Goal: Transaction & Acquisition: Download file/media

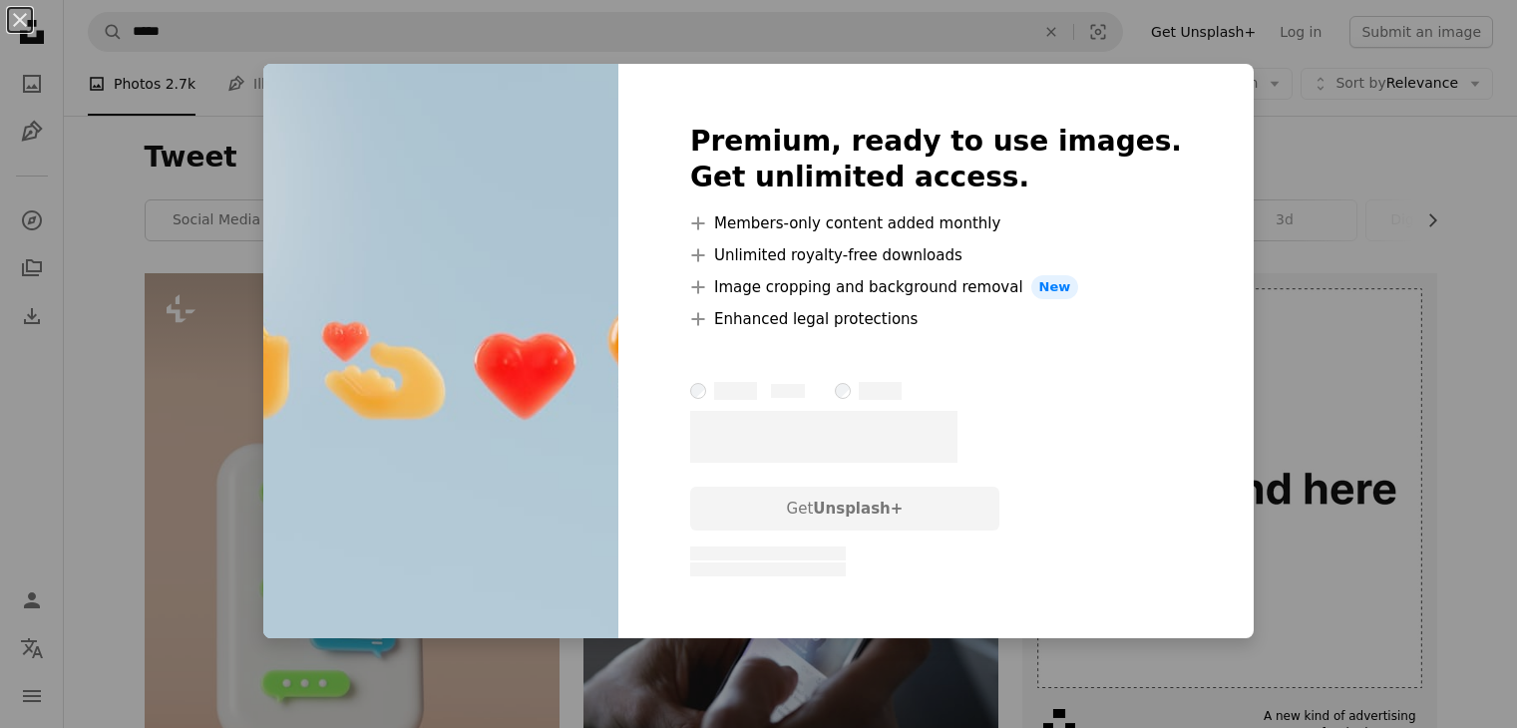
scroll to position [760, 0]
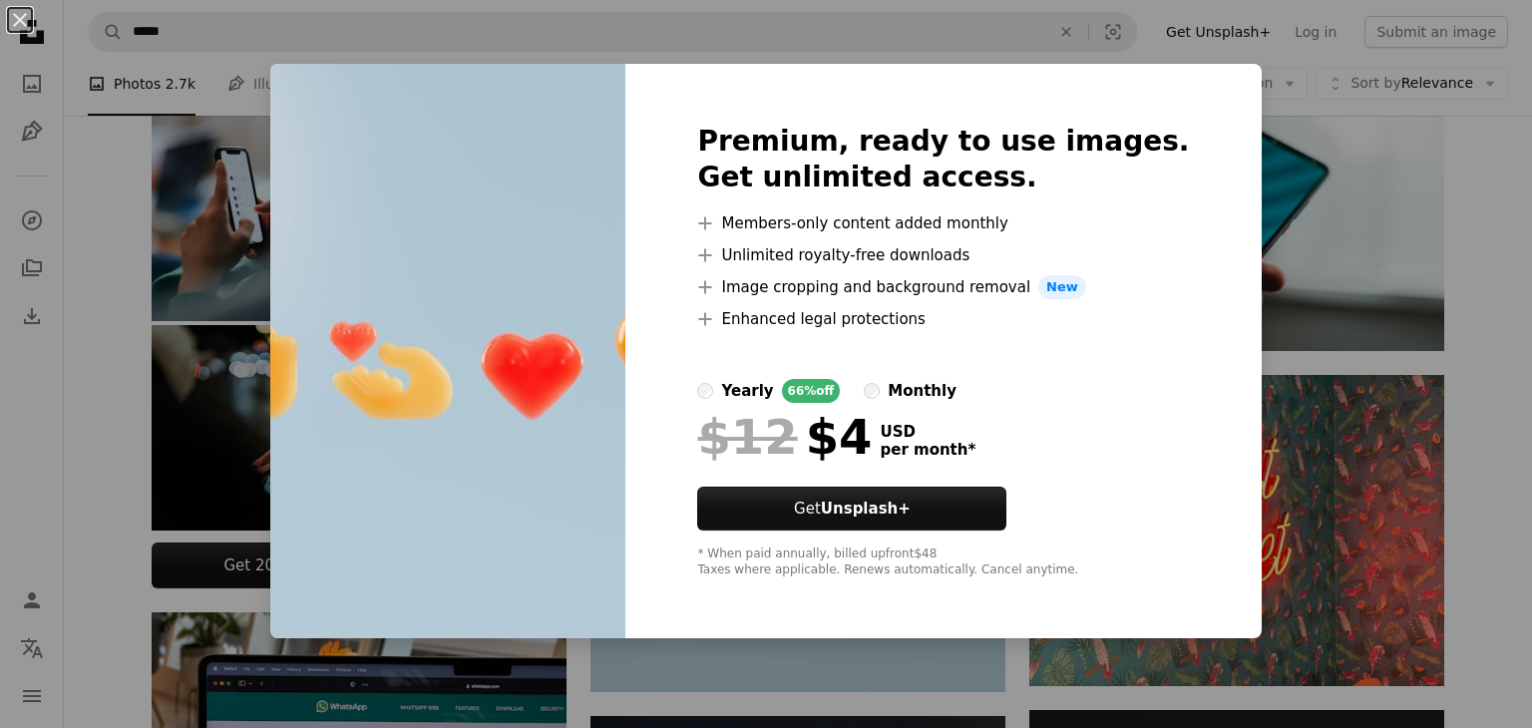
click at [1509, 284] on div "An X shape Premium, ready to use images. Get unlimited access. A plus sign Memb…" at bounding box center [766, 364] width 1532 height 728
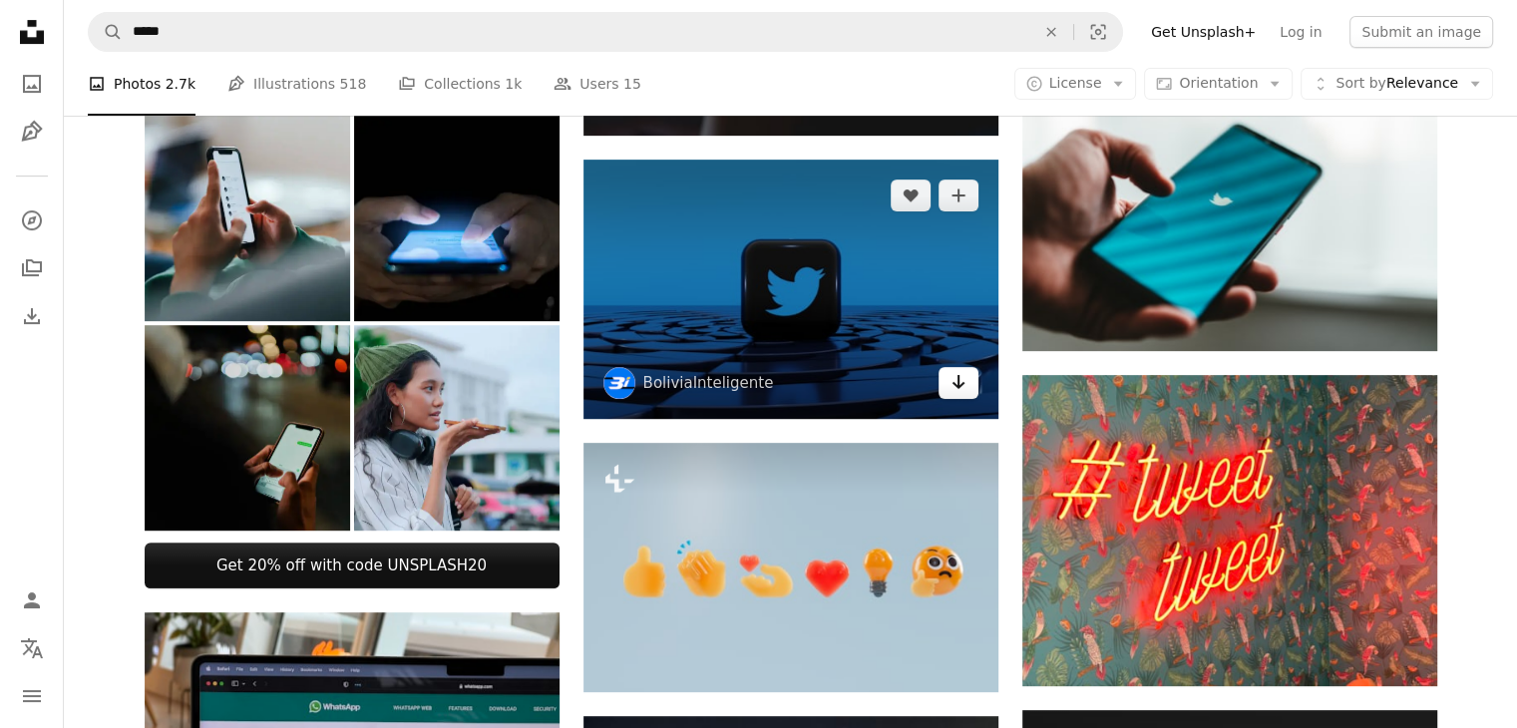
click at [954, 388] on icon "Arrow pointing down" at bounding box center [959, 382] width 16 height 24
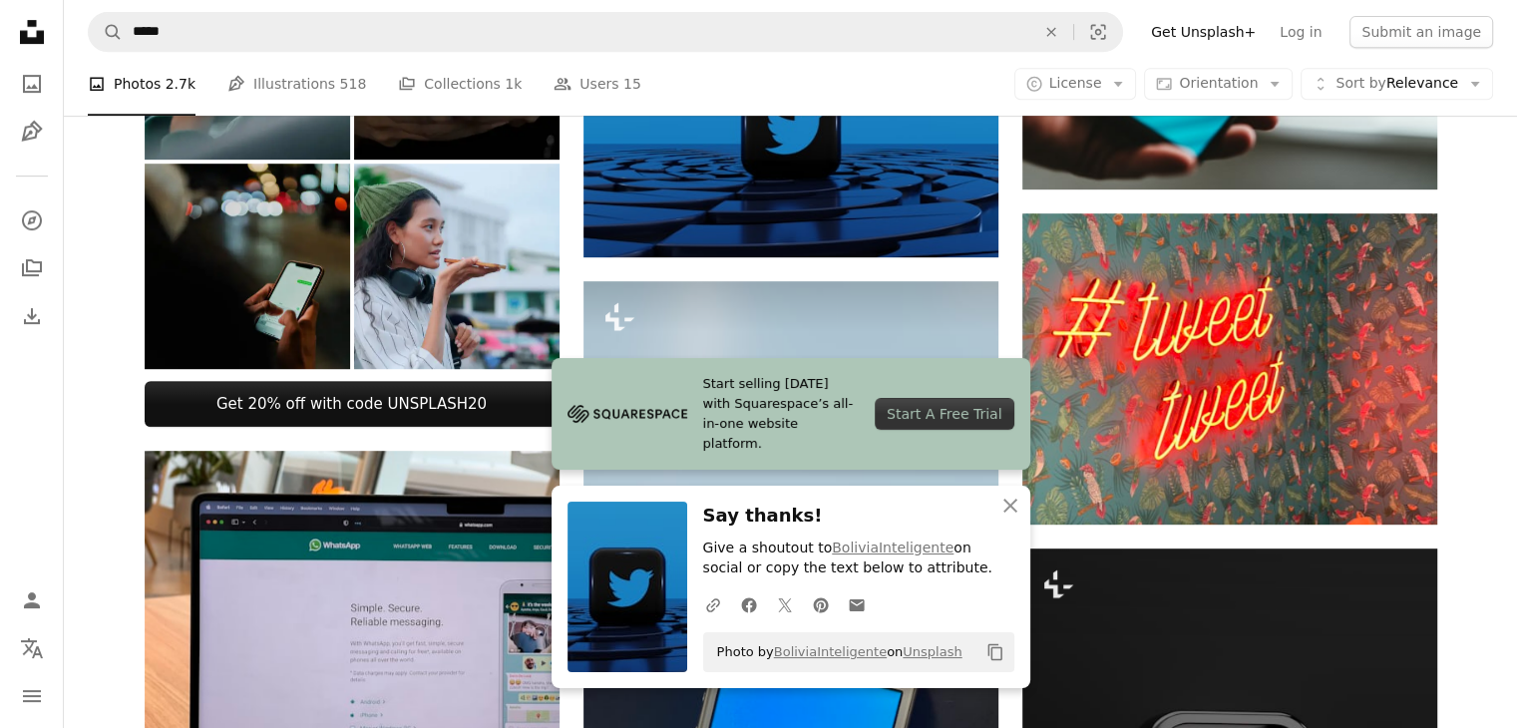
scroll to position [927, 0]
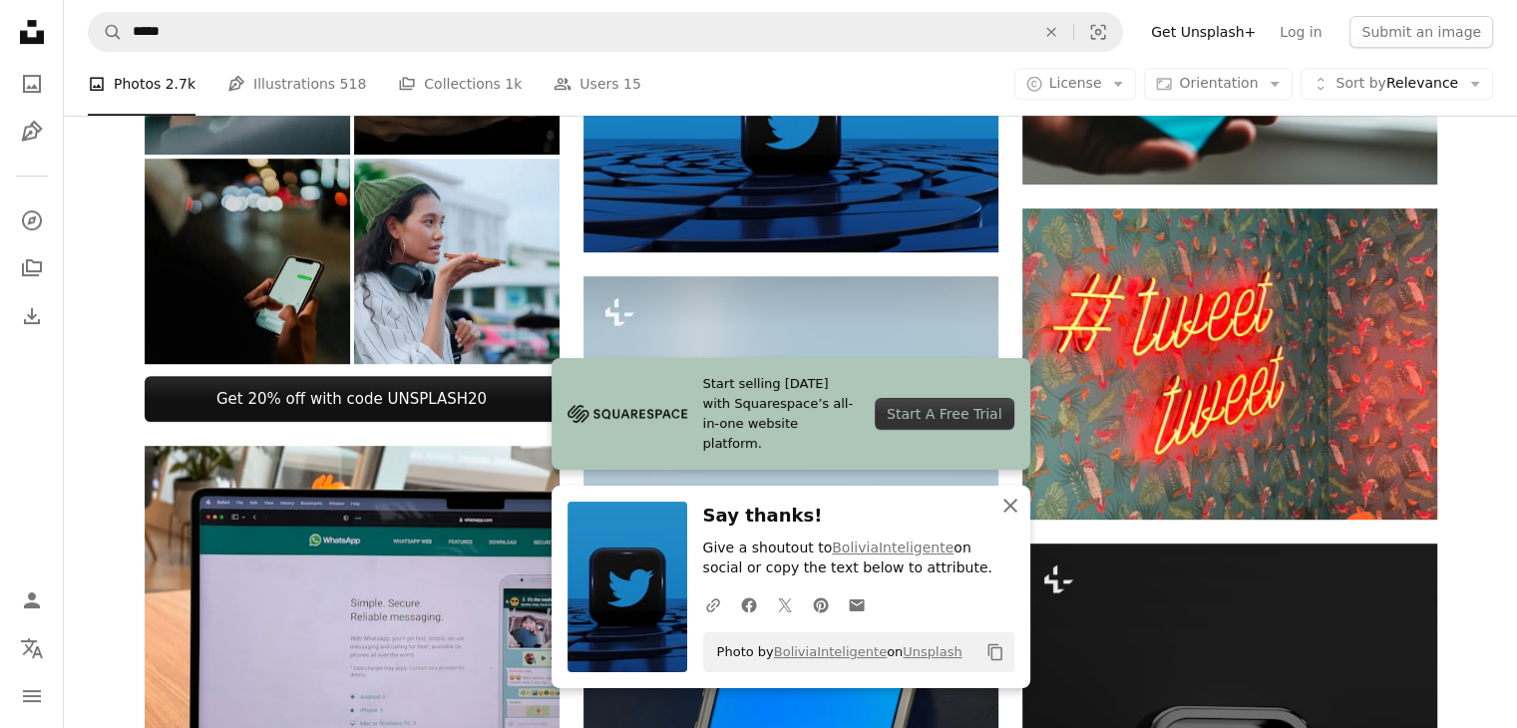
click at [1009, 506] on icon "button" at bounding box center [1010, 506] width 14 height 14
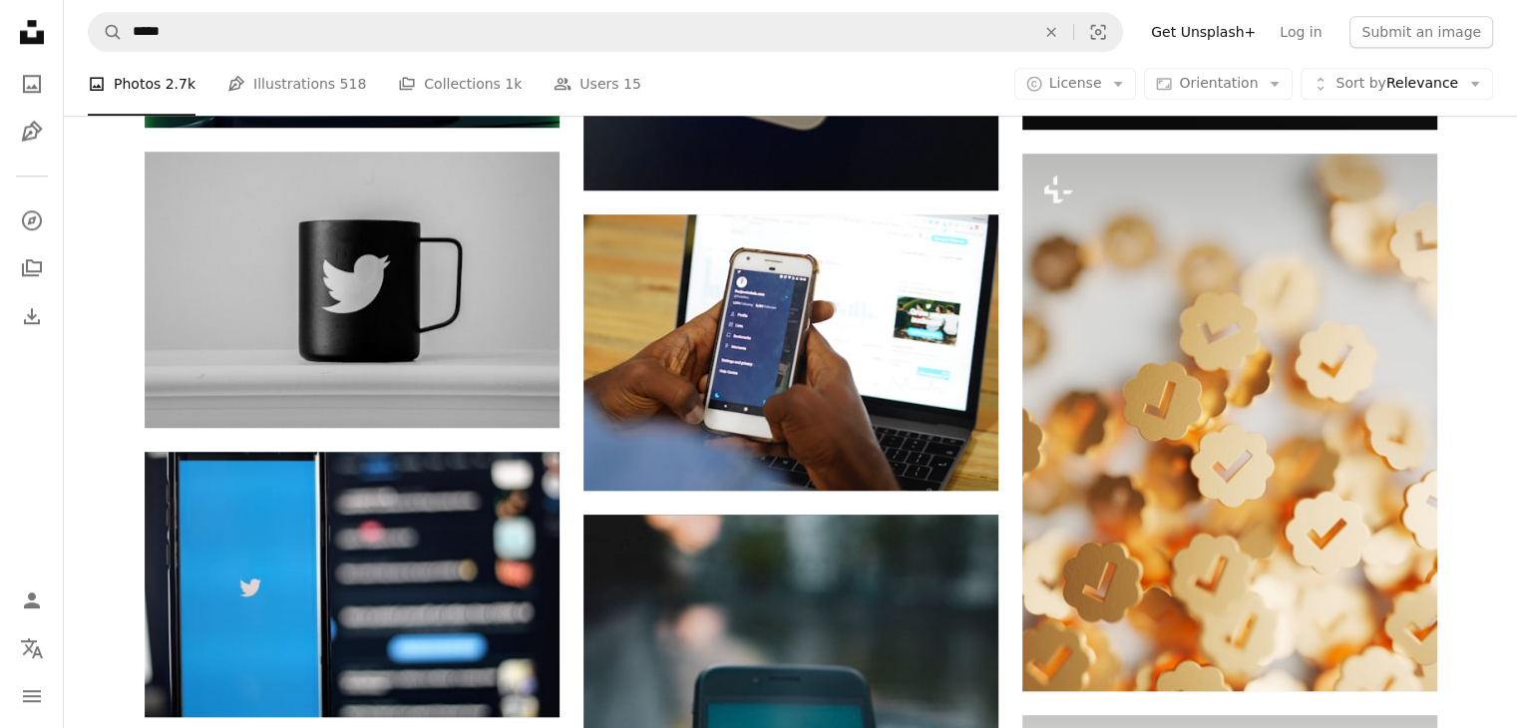
scroll to position [1819, 0]
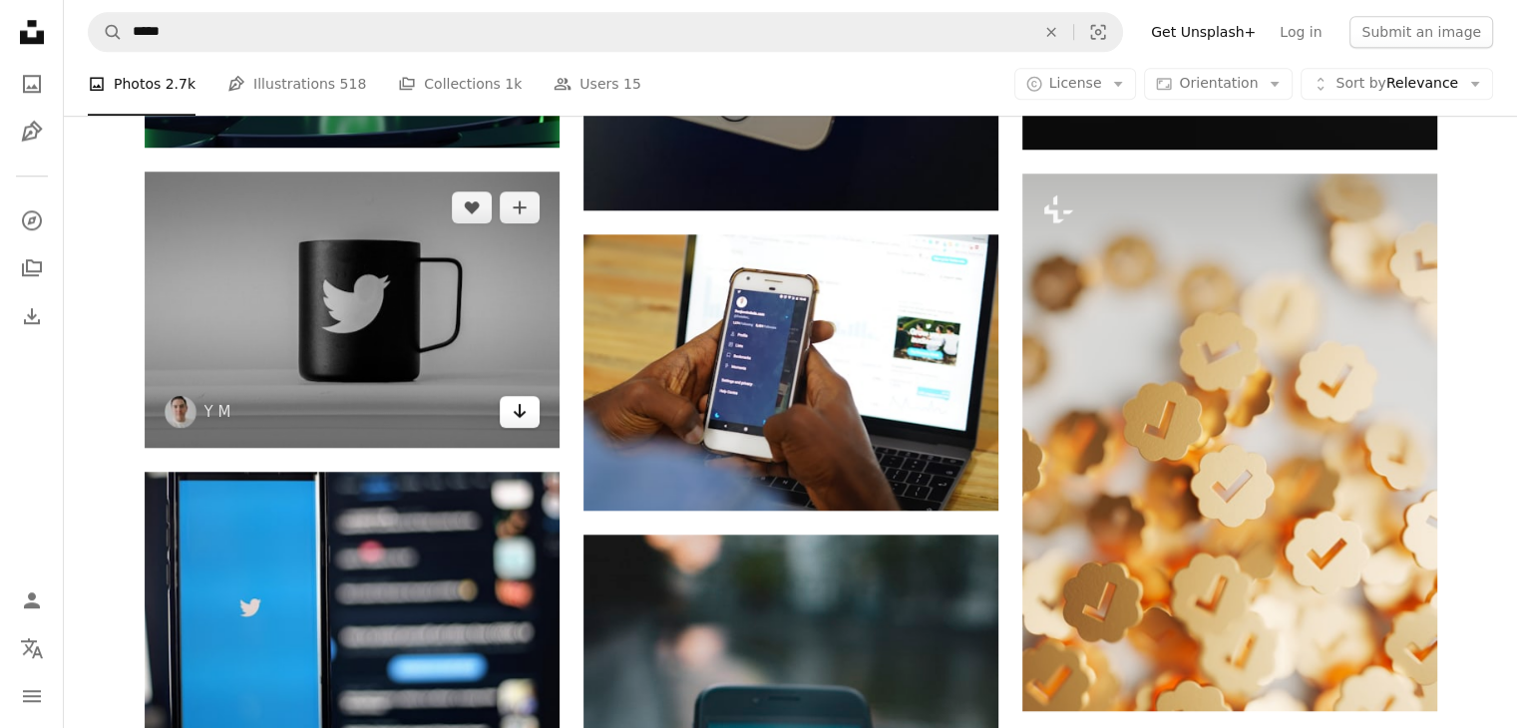
click at [518, 421] on icon "Arrow pointing down" at bounding box center [520, 411] width 16 height 24
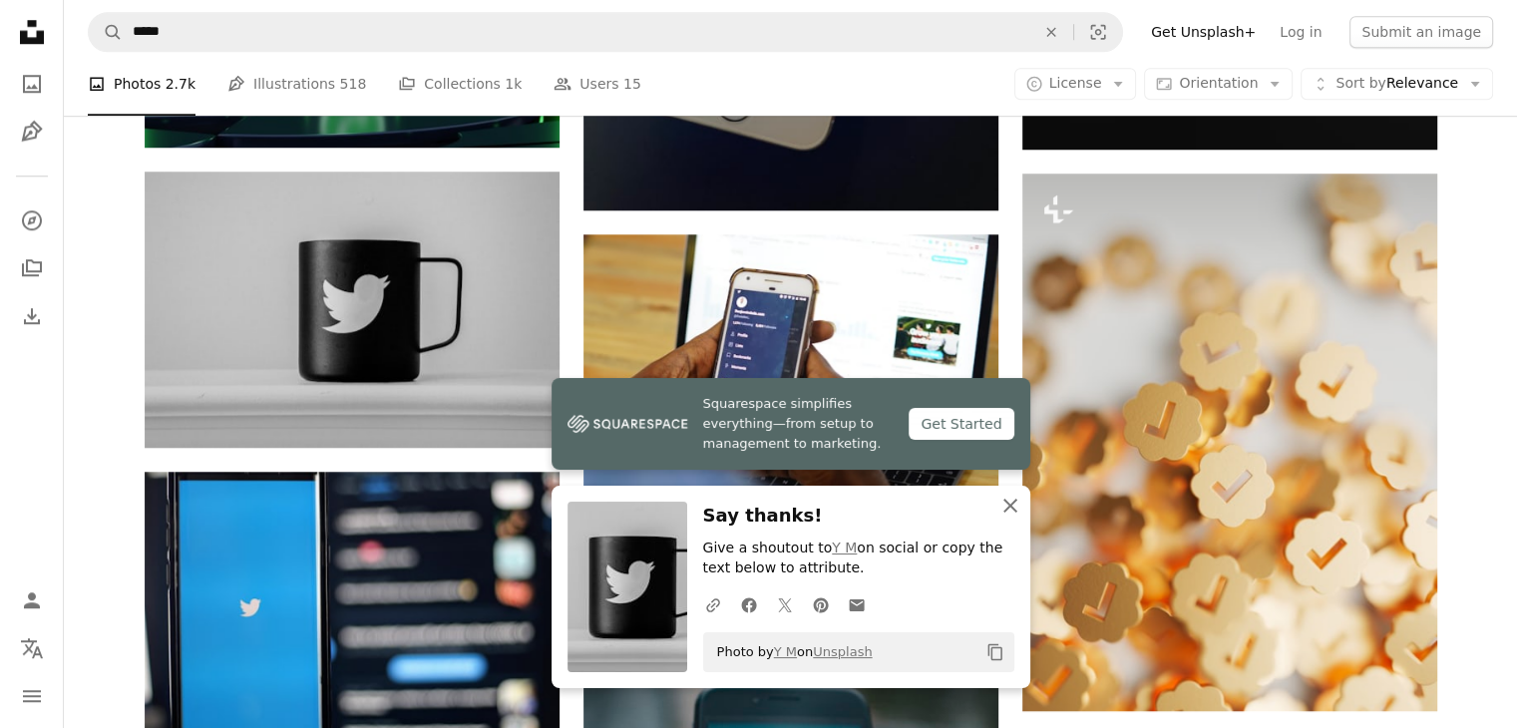
click at [1001, 504] on icon "An X shape" at bounding box center [1010, 506] width 24 height 24
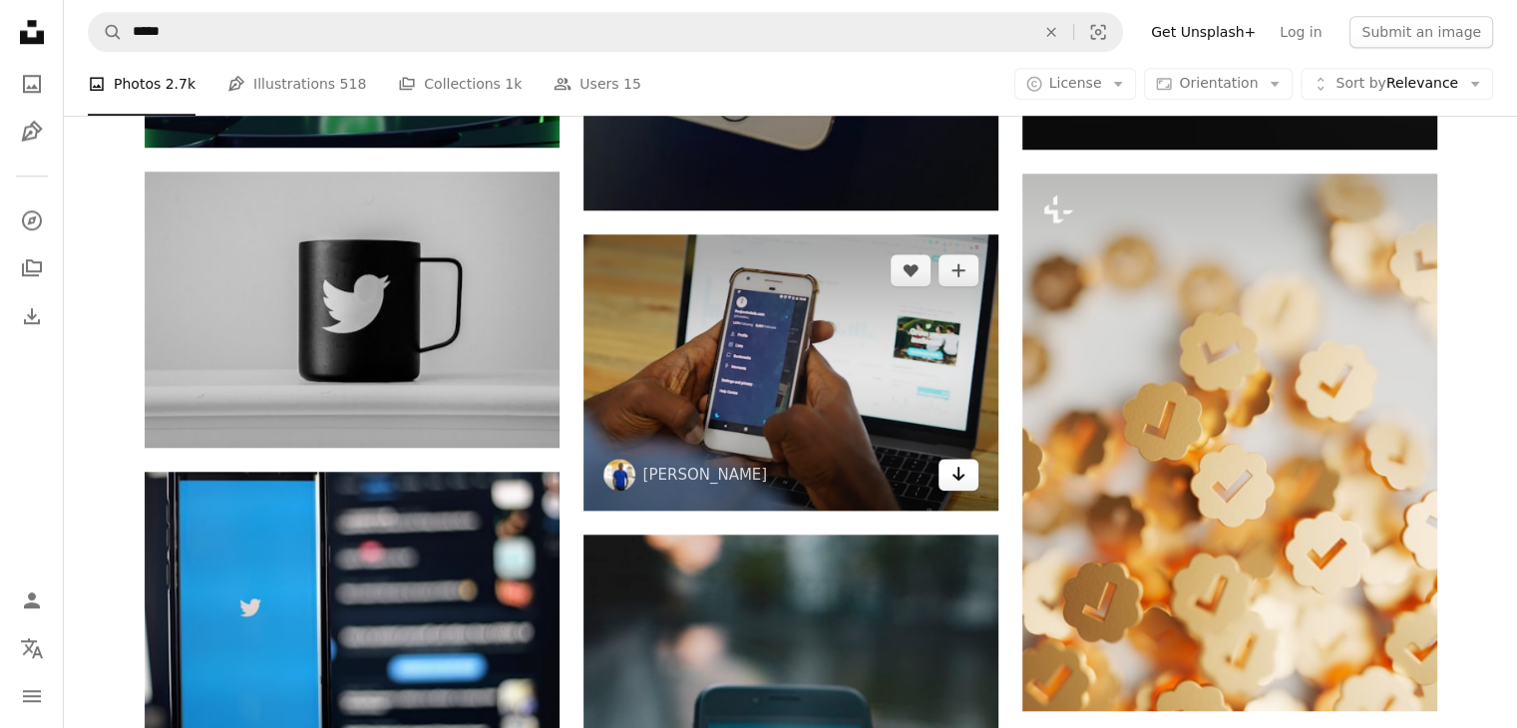
click at [959, 476] on icon "Download" at bounding box center [958, 474] width 13 height 14
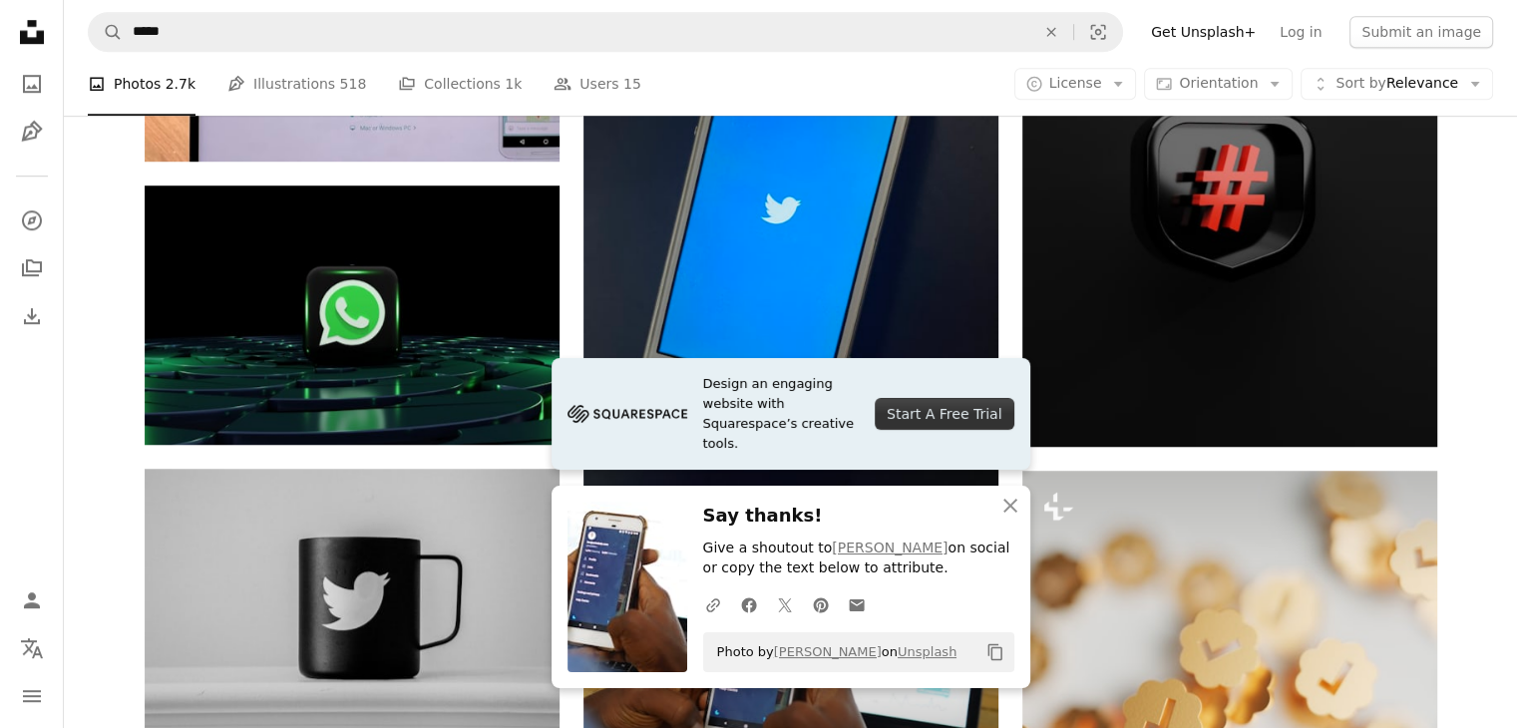
scroll to position [1512, 0]
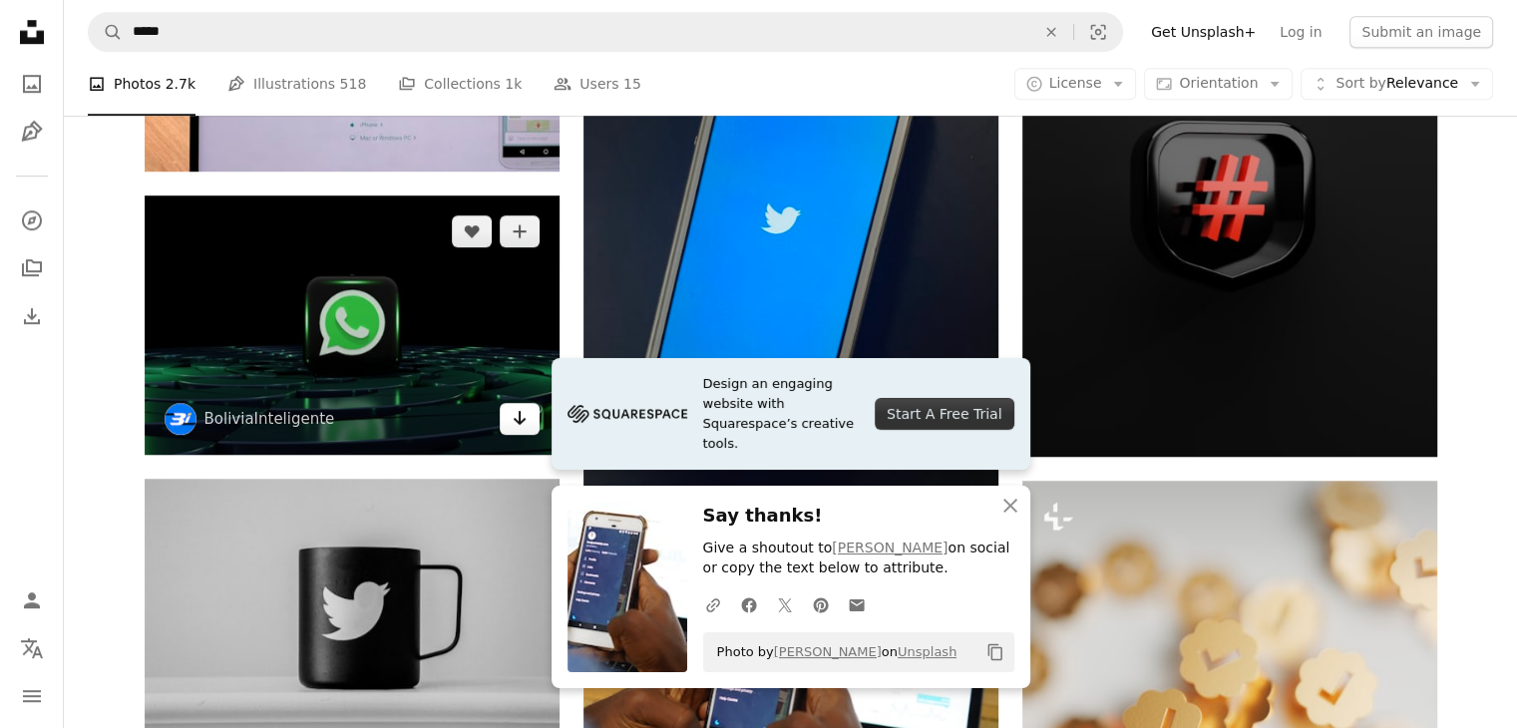
click at [521, 430] on link "Arrow pointing down" at bounding box center [520, 419] width 40 height 32
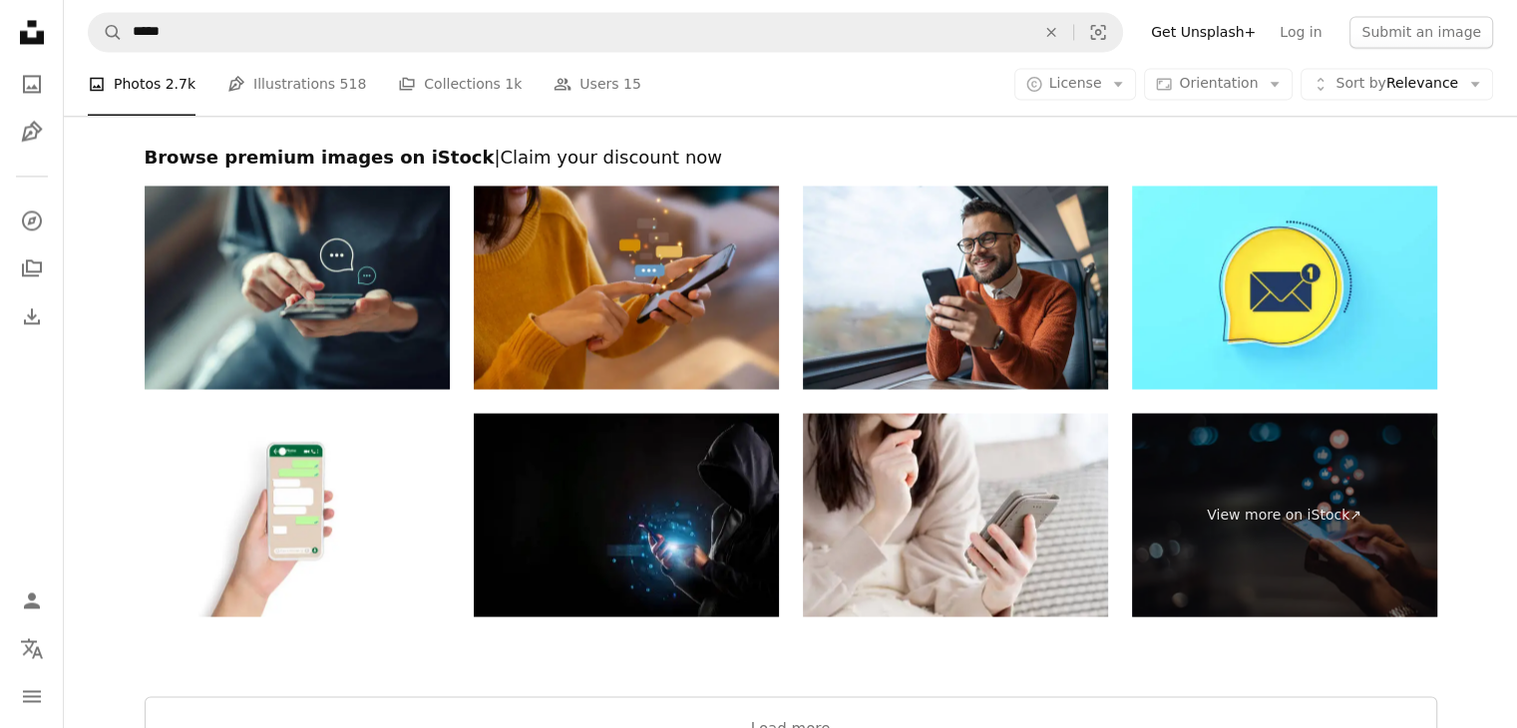
scroll to position [3383, 0]
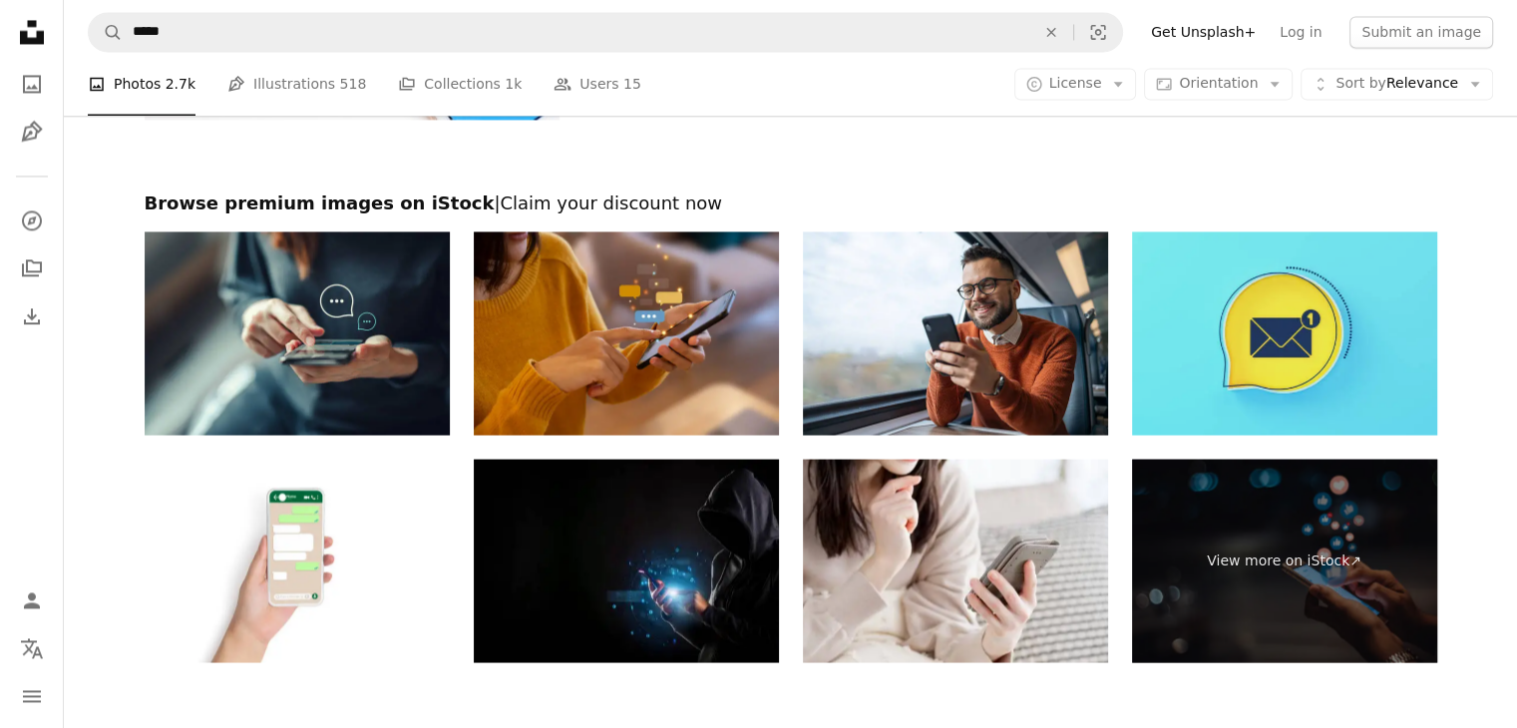
click at [1278, 280] on img at bounding box center [1284, 332] width 305 height 203
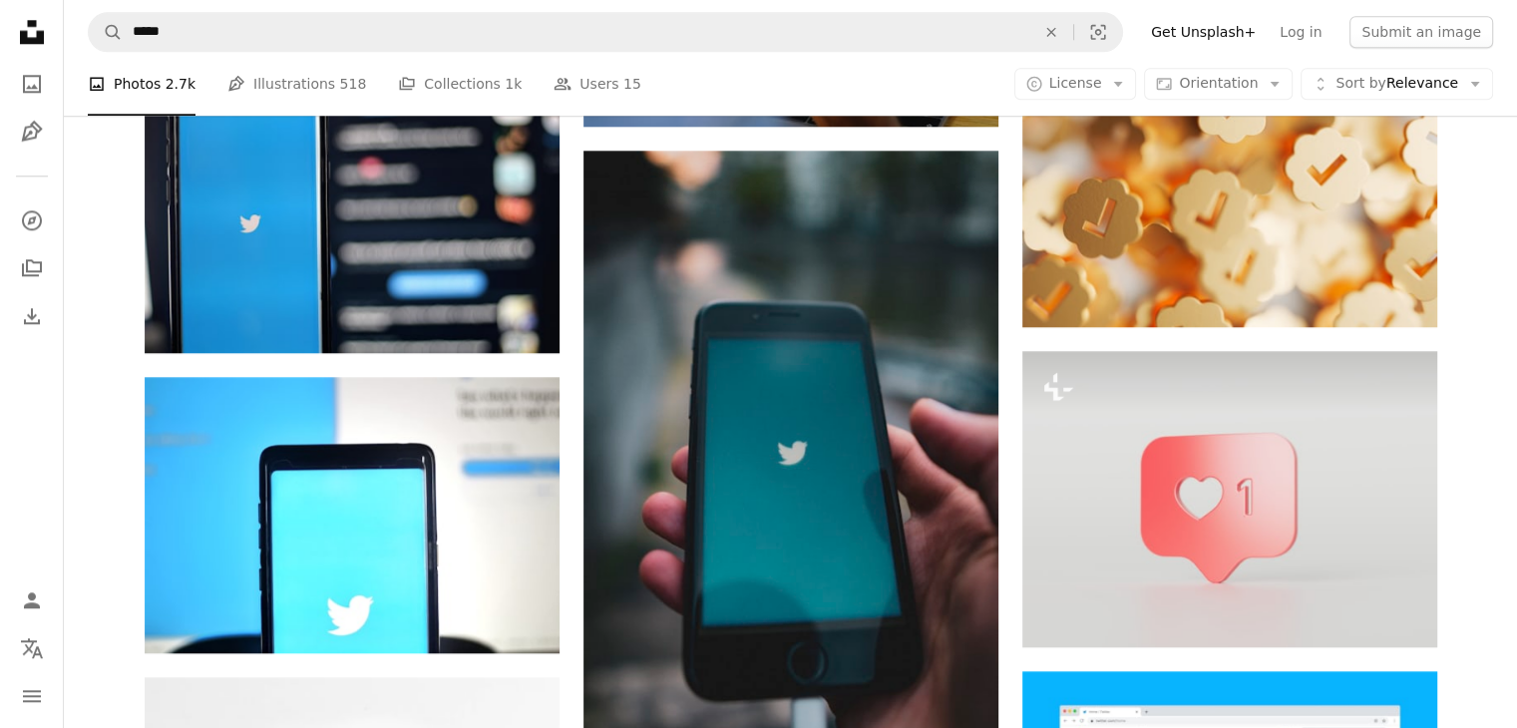
scroll to position [2238, 0]
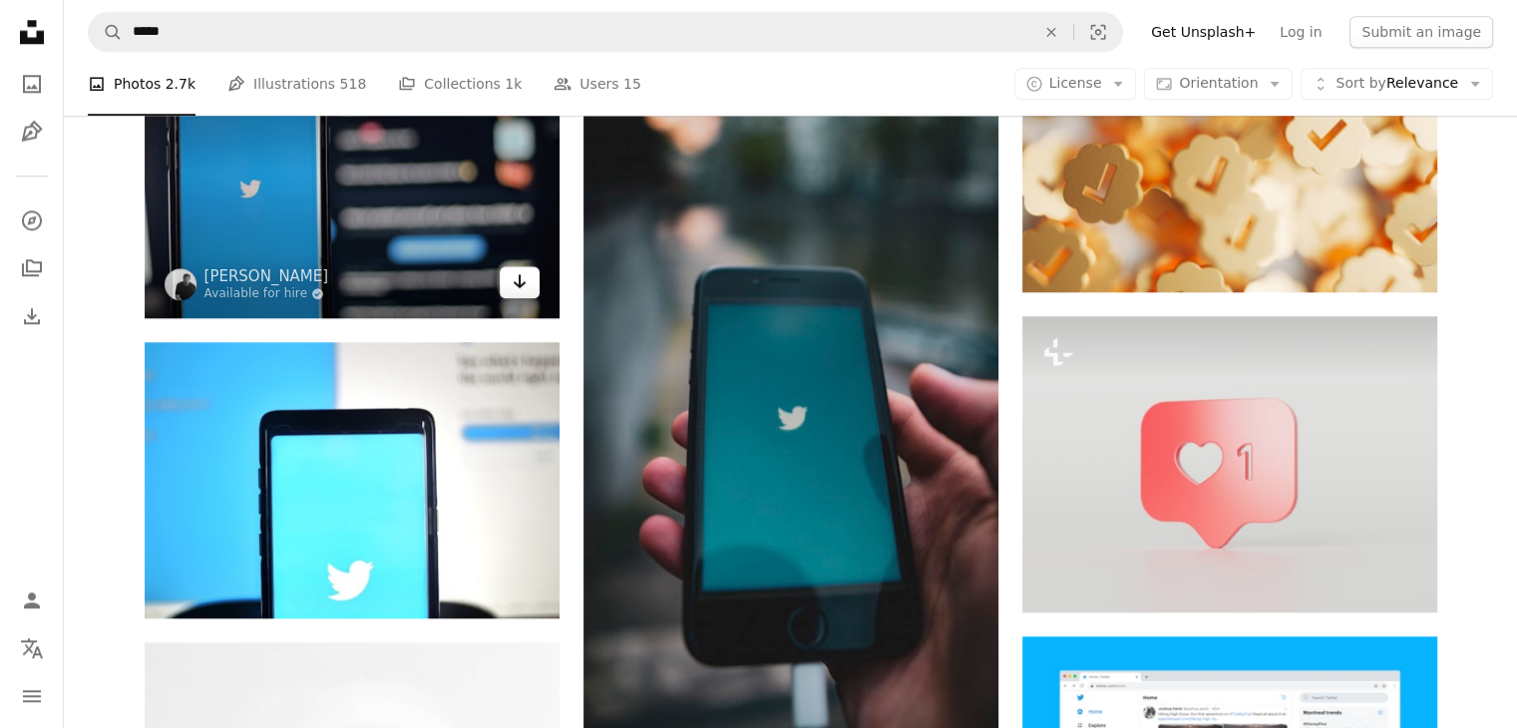
click at [512, 274] on icon "Arrow pointing down" at bounding box center [520, 281] width 16 height 24
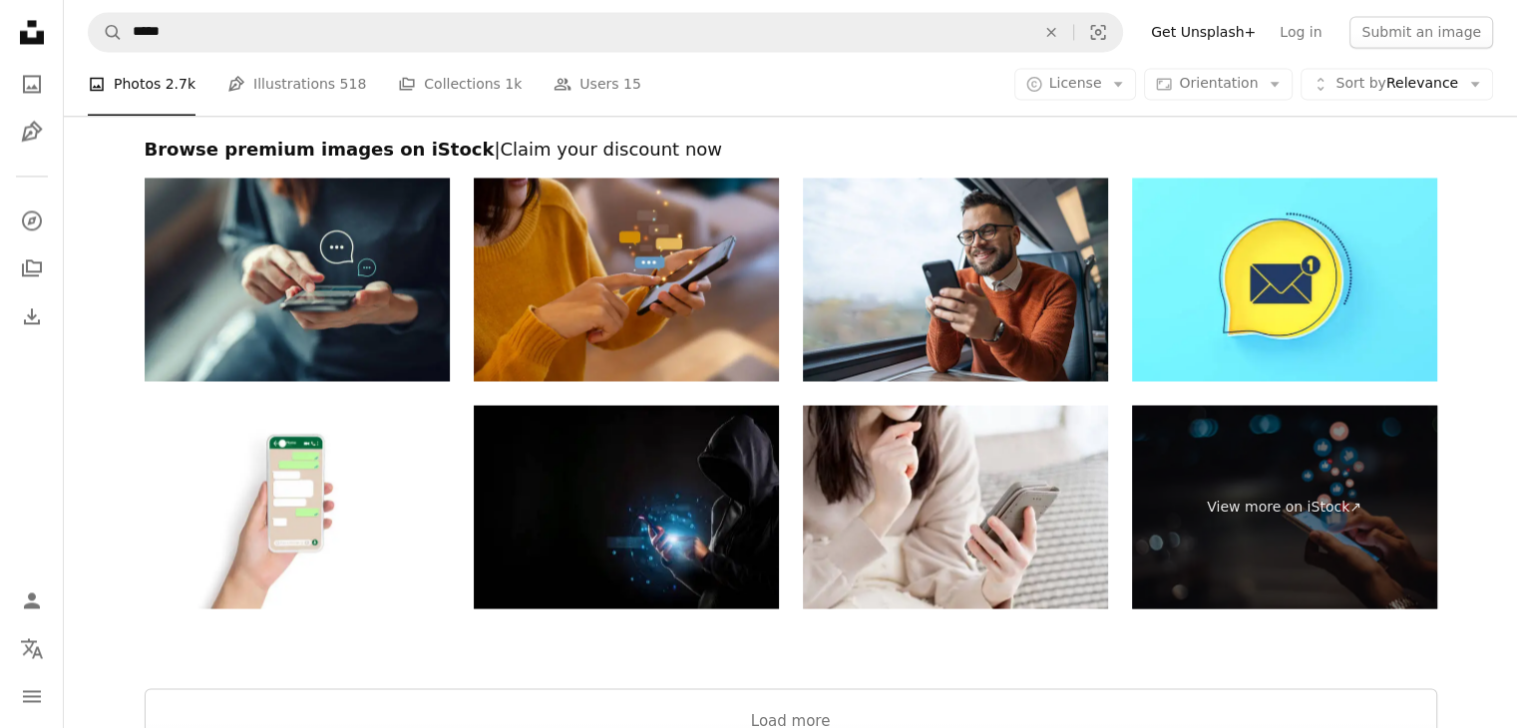
scroll to position [3488, 0]
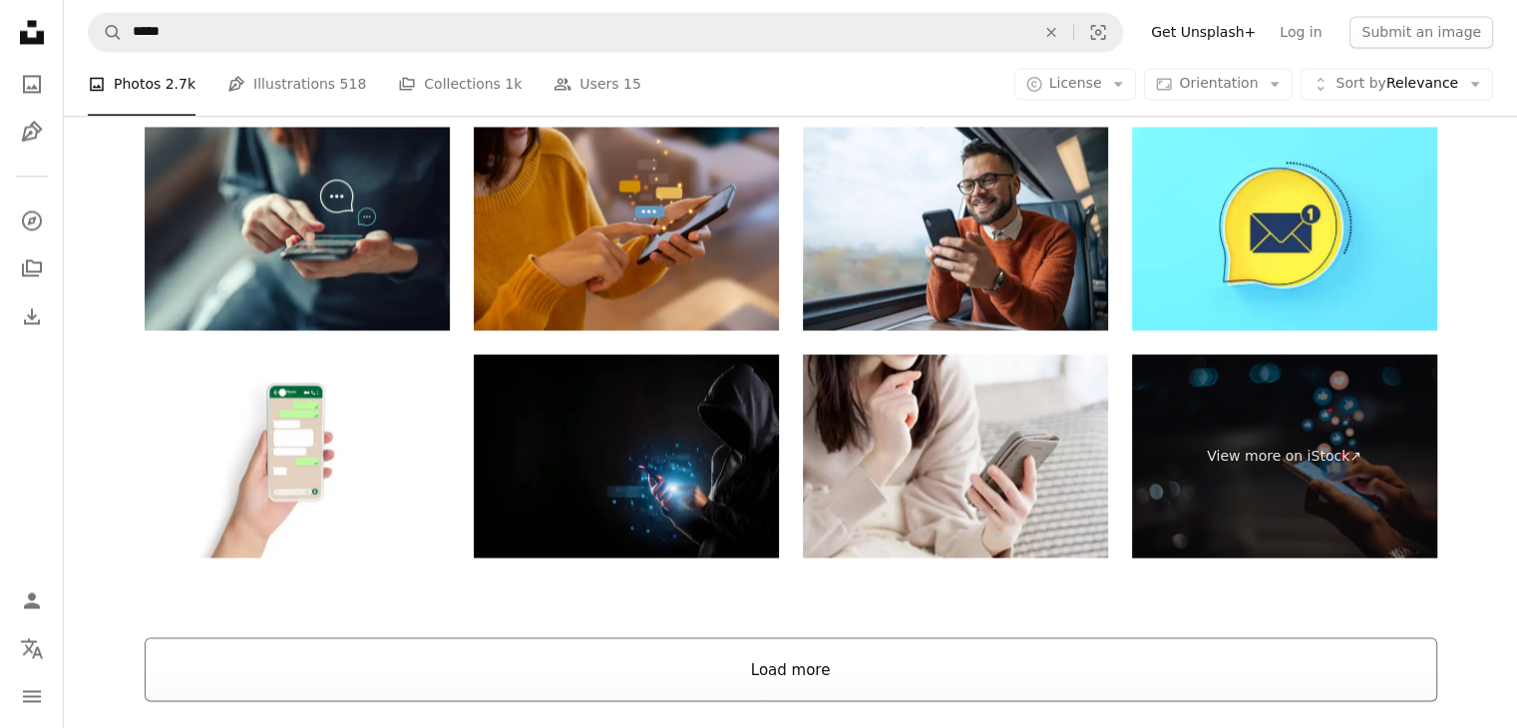
click at [1108, 671] on button "Load more" at bounding box center [791, 669] width 1293 height 64
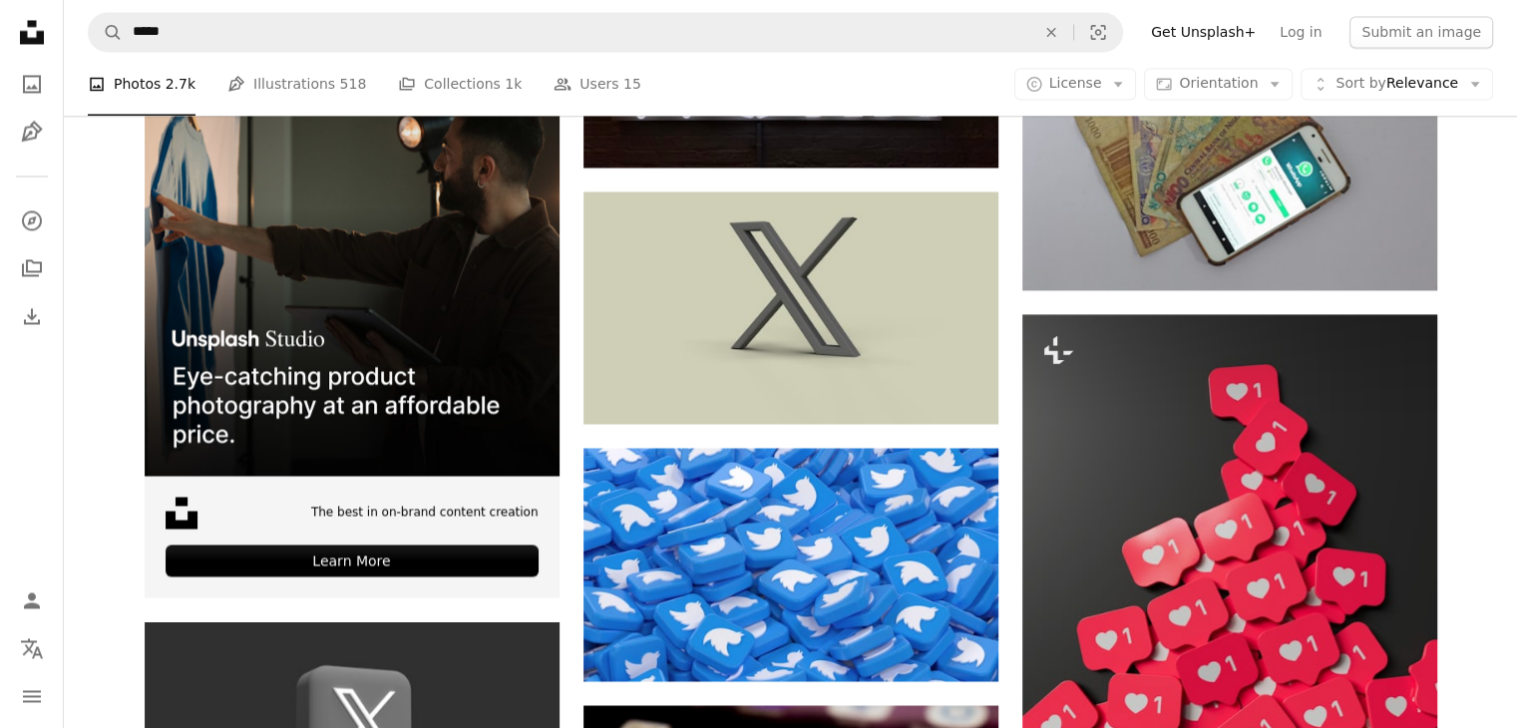
scroll to position [3437, 0]
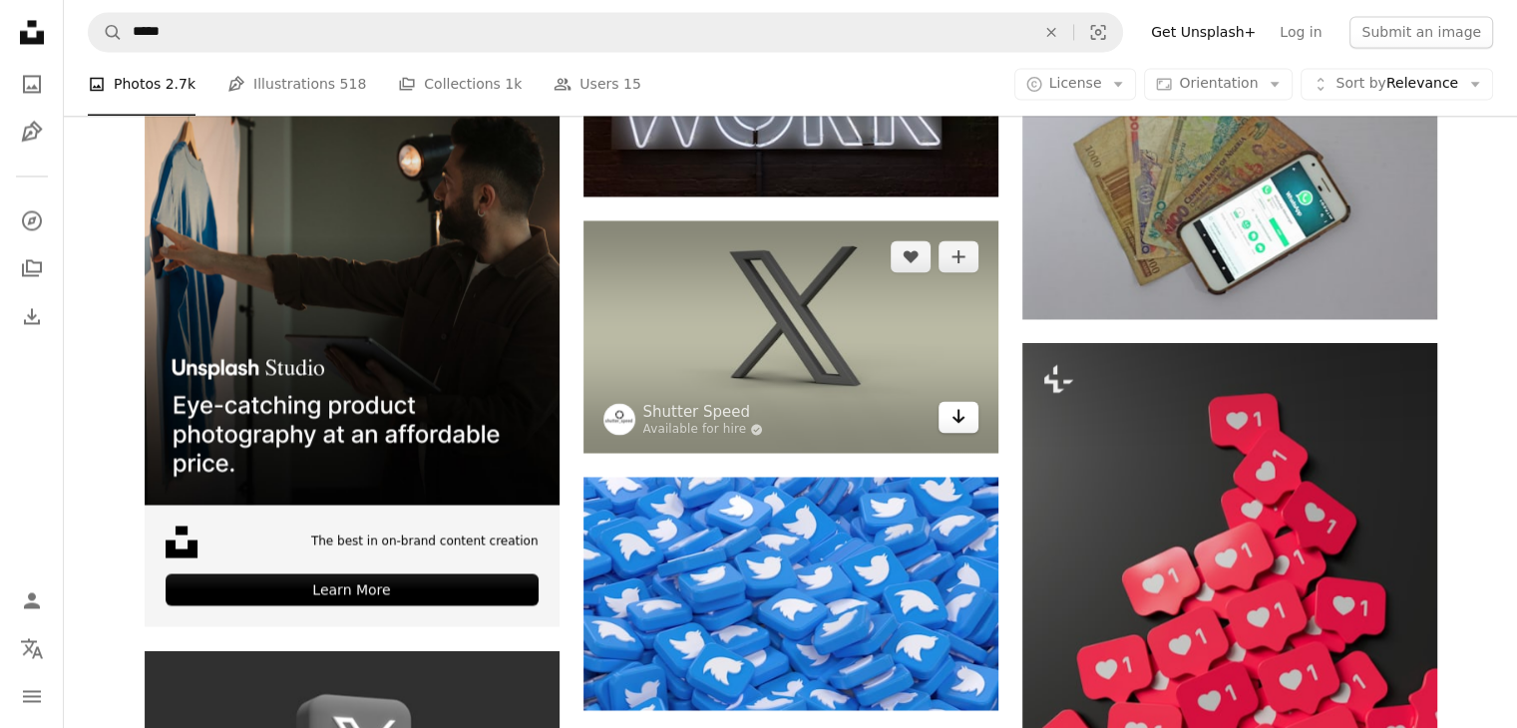
click at [960, 414] on icon "Arrow pointing down" at bounding box center [959, 416] width 16 height 24
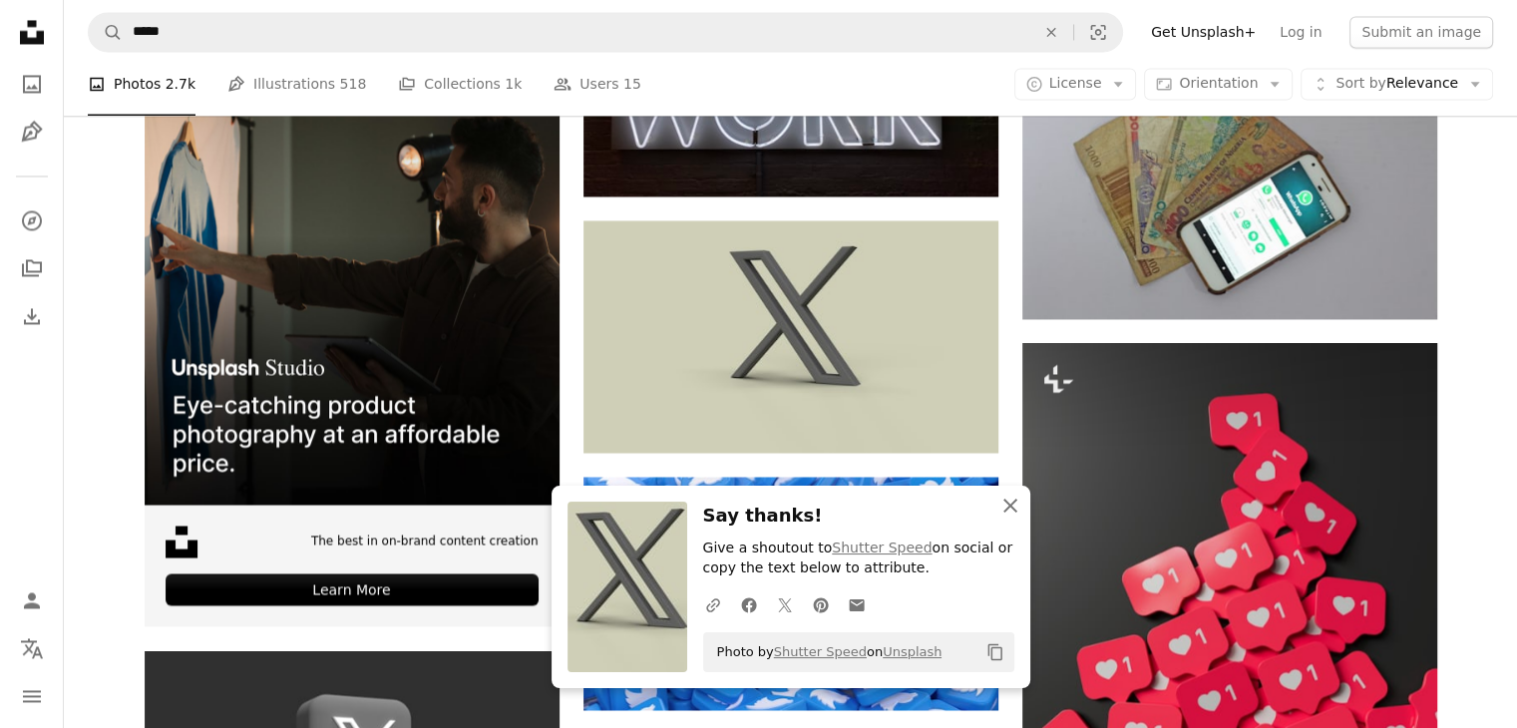
click at [1017, 510] on icon "An X shape" at bounding box center [1010, 506] width 24 height 24
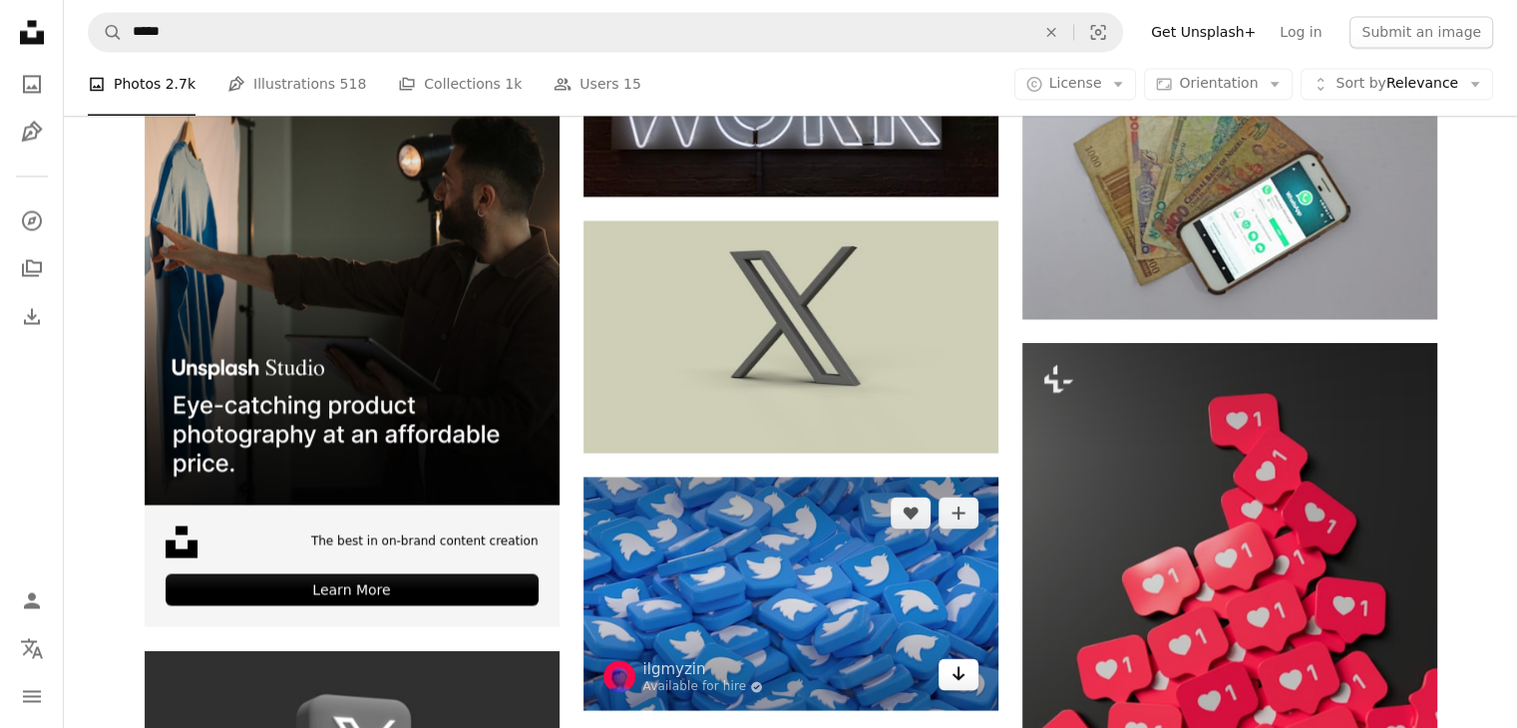
click at [959, 658] on link "Arrow pointing down" at bounding box center [959, 674] width 40 height 32
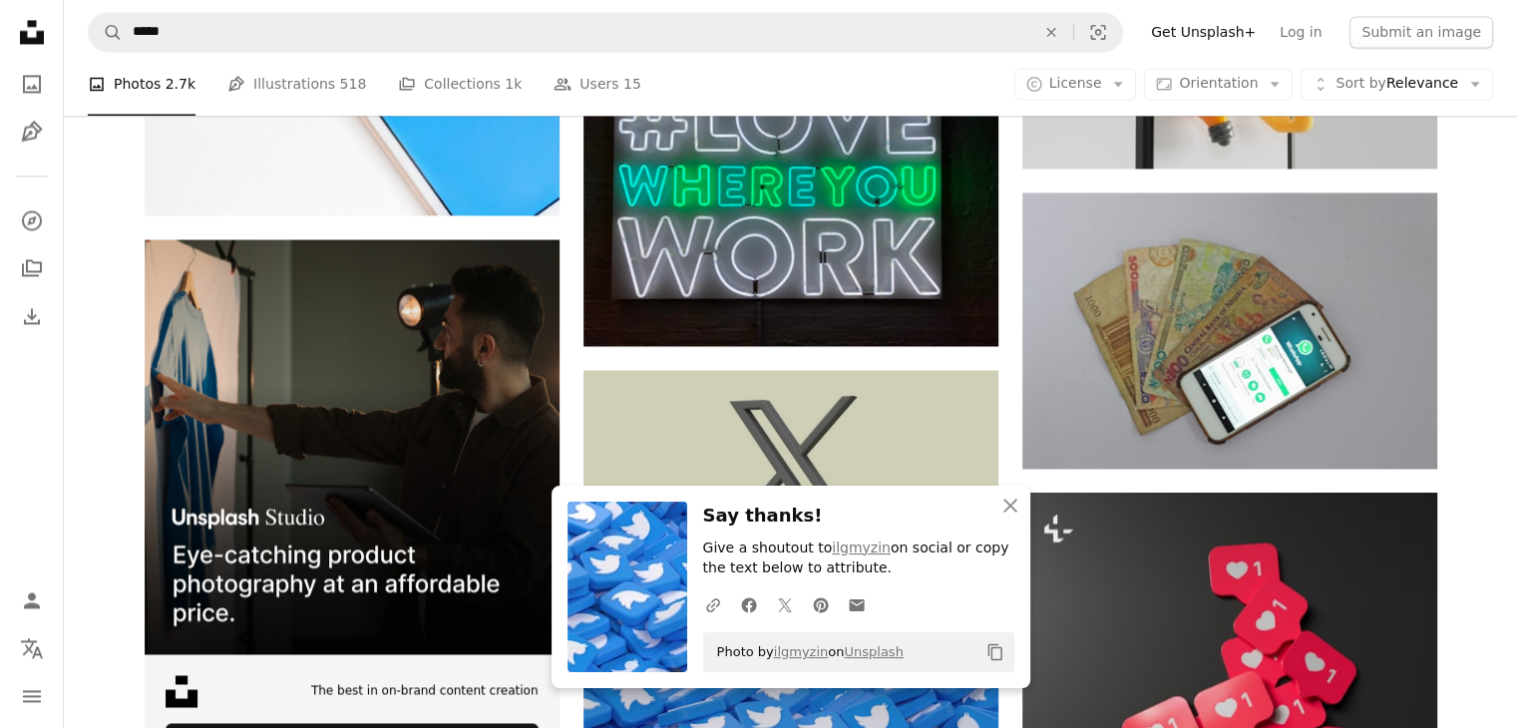
scroll to position [3279, 0]
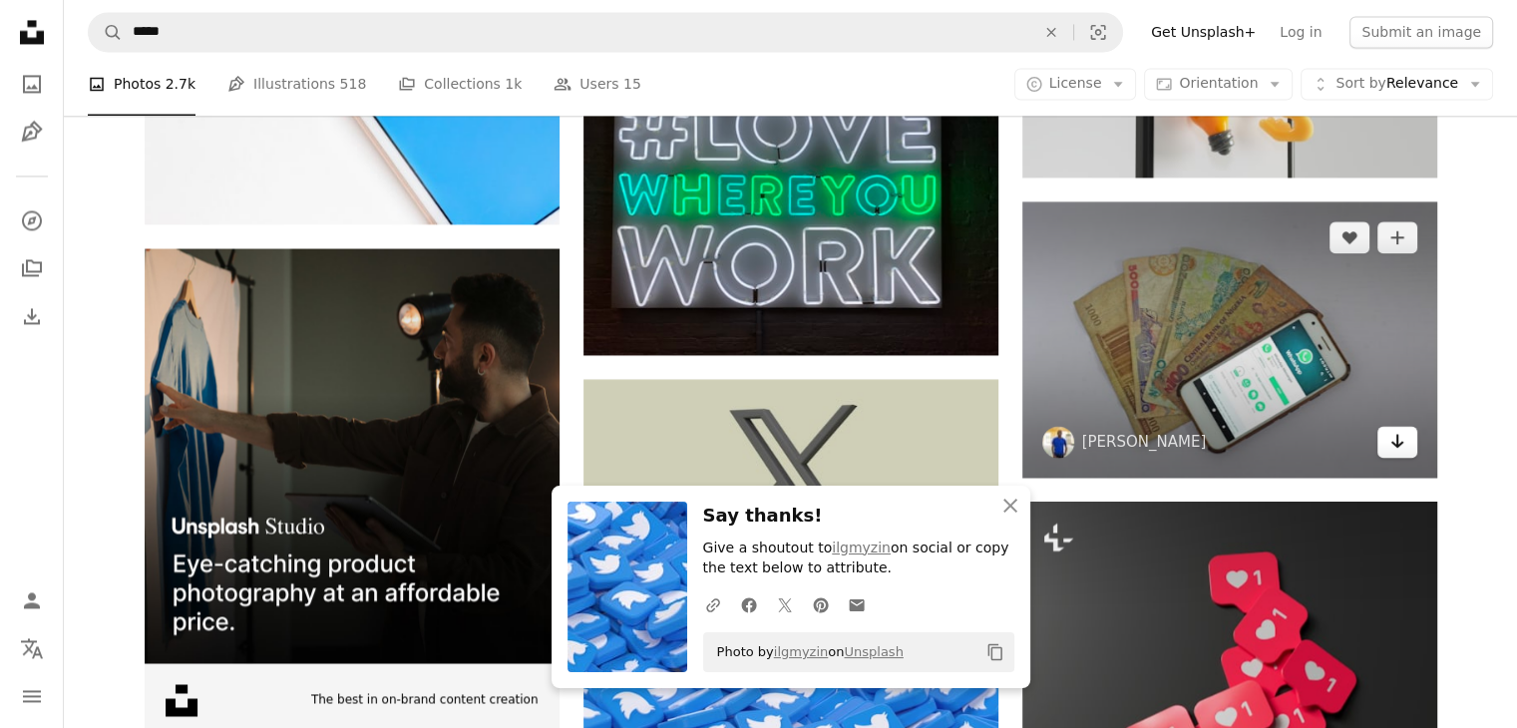
click at [1395, 440] on icon "Arrow pointing down" at bounding box center [1397, 441] width 16 height 24
